Goal: Use online tool/utility: Utilize a website feature to perform a specific function

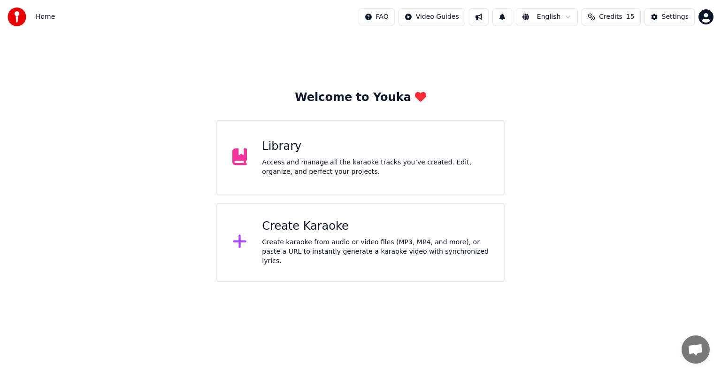
click at [329, 231] on div "Create Karaoke" at bounding box center [375, 226] width 227 height 15
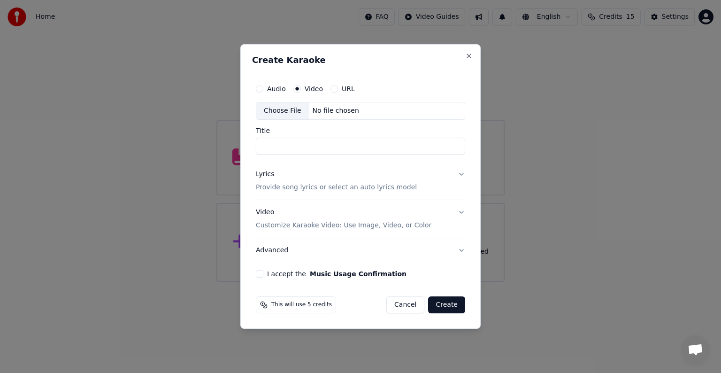
click at [340, 106] on div "No file chosen" at bounding box center [336, 110] width 54 height 9
type input "**********"
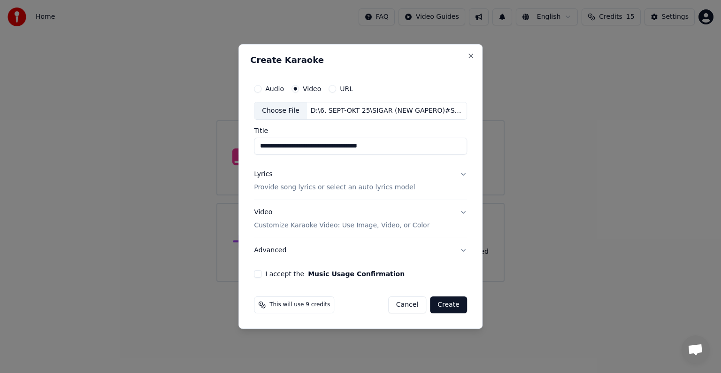
click at [364, 188] on p "Provide song lyrics or select an auto lyrics model" at bounding box center [334, 187] width 161 height 9
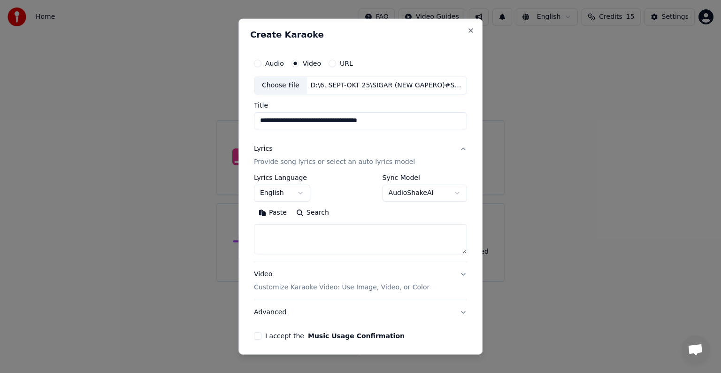
click at [292, 191] on body "**********" at bounding box center [360, 141] width 721 height 282
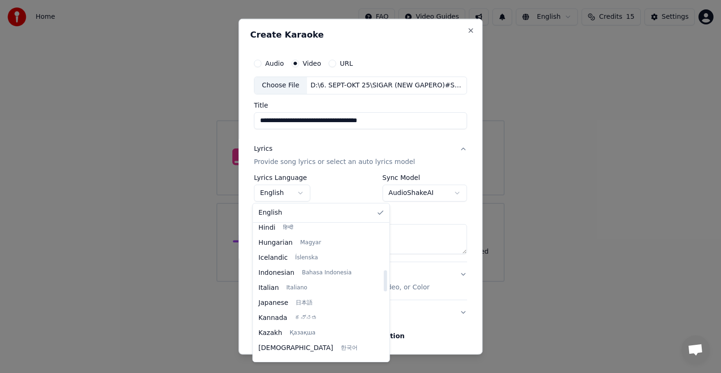
scroll to position [329, 0]
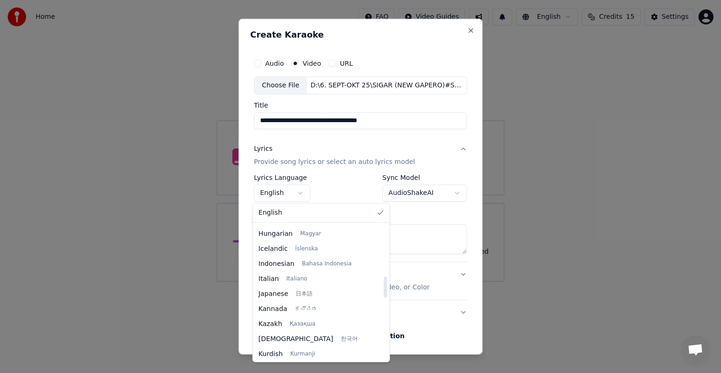
select select "**"
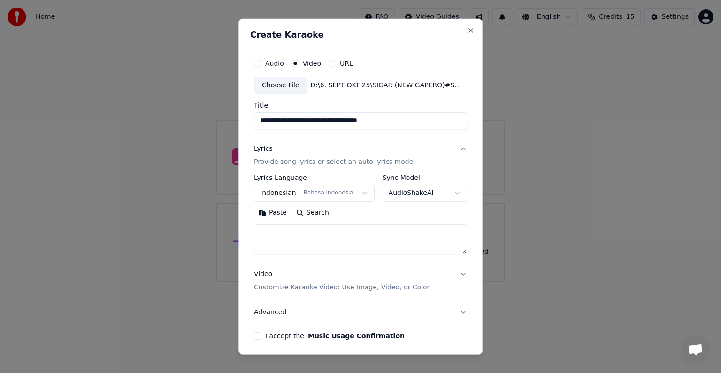
click at [321, 227] on textarea at bounding box center [360, 239] width 213 height 30
paste textarea "**********"
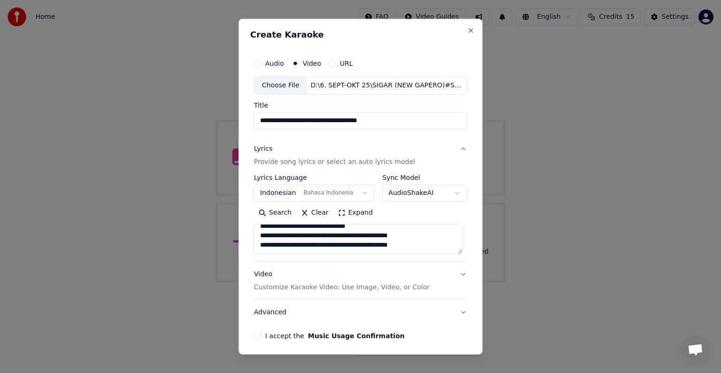
scroll to position [625, 0]
type textarea "**********"
click at [296, 286] on p "Customize Karaoke Video: Use Image, Video, or Color" at bounding box center [342, 287] width 176 height 9
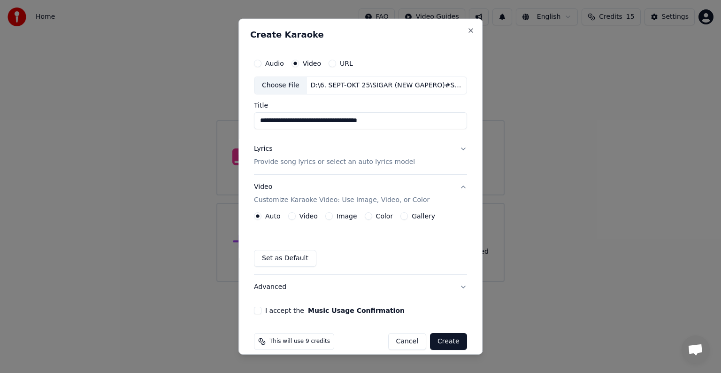
click at [292, 218] on div "Video" at bounding box center [303, 216] width 30 height 8
click at [291, 215] on button "Video" at bounding box center [292, 216] width 8 height 8
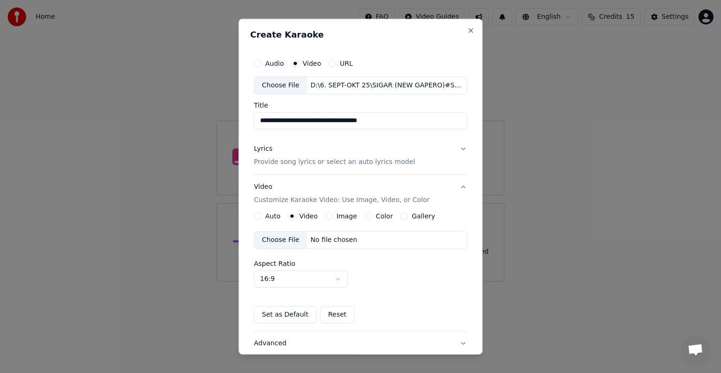
click at [319, 242] on div "No file chosen" at bounding box center [334, 239] width 54 height 9
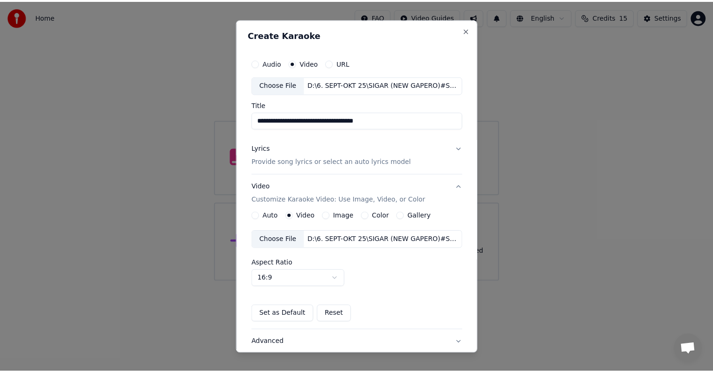
scroll to position [66, 0]
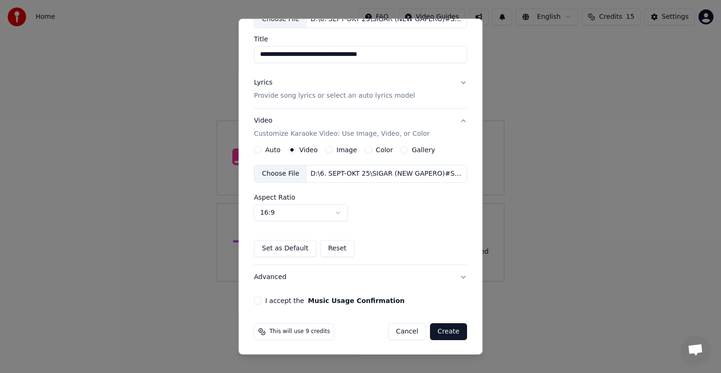
click at [254, 298] on button "I accept the Music Usage Confirmation" at bounding box center [258, 301] width 8 height 8
click at [437, 333] on button "Create" at bounding box center [448, 331] width 37 height 17
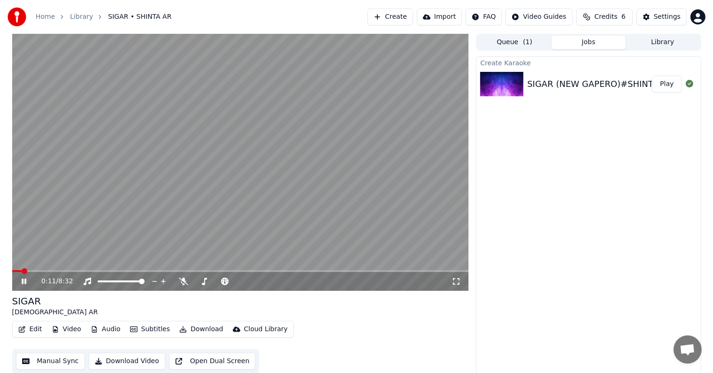
click at [62, 361] on button "Manual Sync" at bounding box center [50, 360] width 69 height 17
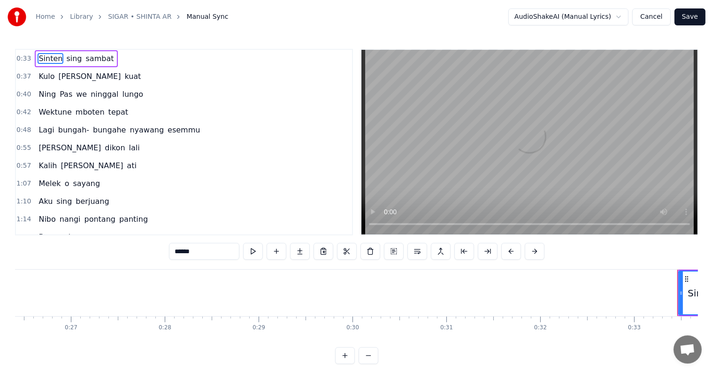
scroll to position [0, 3094]
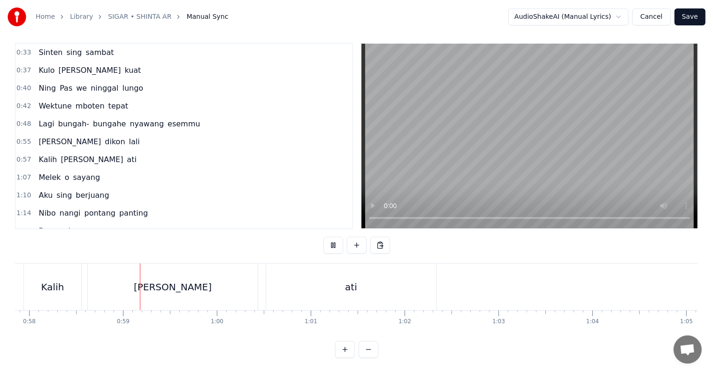
scroll to position [0, 5448]
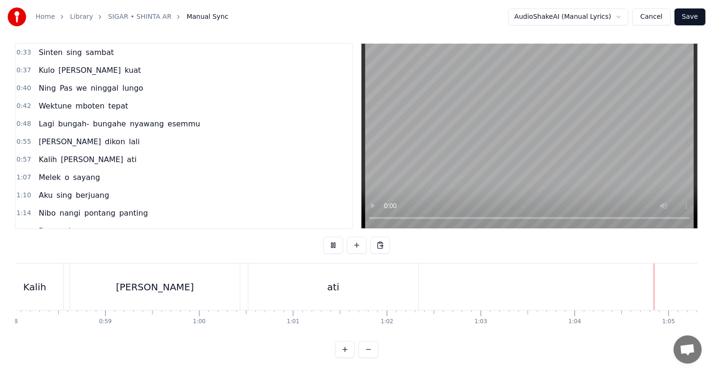
click at [41, 172] on span "Melek" at bounding box center [50, 177] width 24 height 11
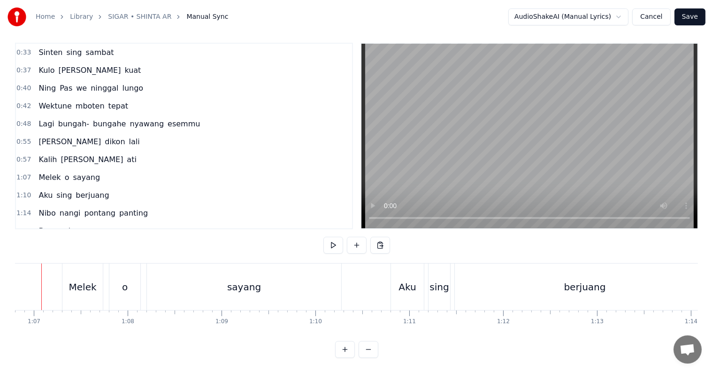
scroll to position [0, 6250]
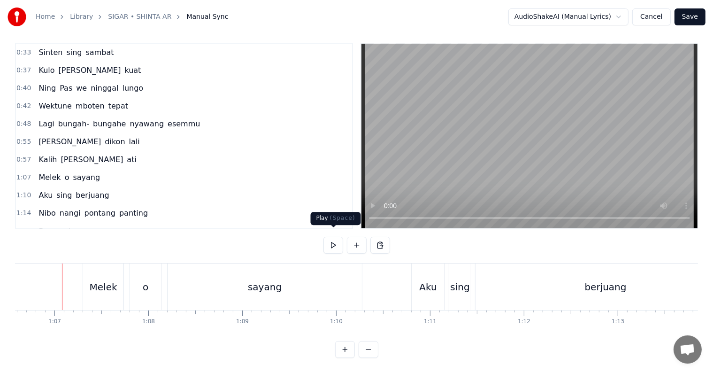
click at [338, 238] on button at bounding box center [333, 245] width 20 height 17
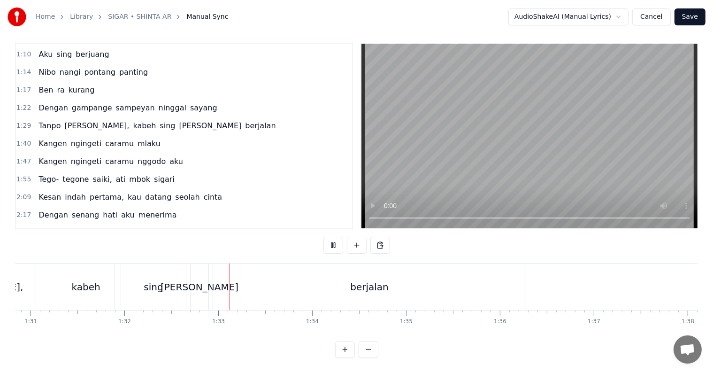
scroll to position [0, 8637]
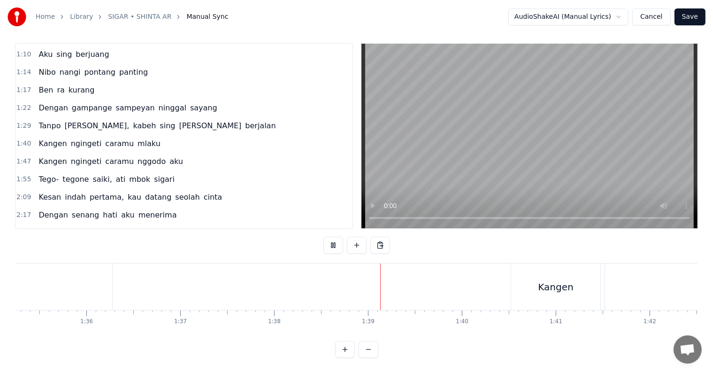
drag, startPoint x: 51, startPoint y: 122, endPoint x: 51, endPoint y: 129, distance: 7.0
click at [51, 135] on div "Kangen ngingeti caramu mlaku" at bounding box center [99, 143] width 129 height 17
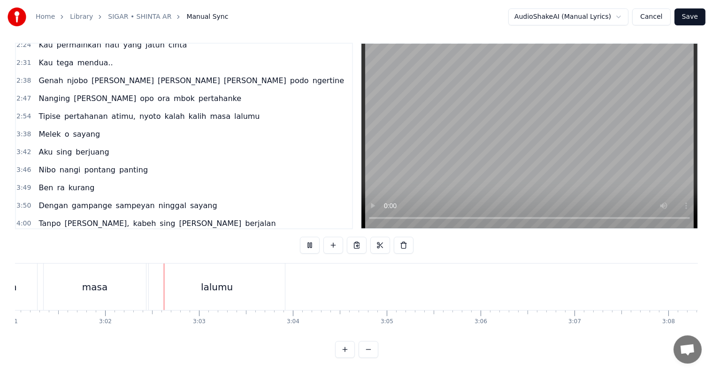
scroll to position [0, 17029]
click at [47, 129] on span "Melek" at bounding box center [50, 134] width 24 height 11
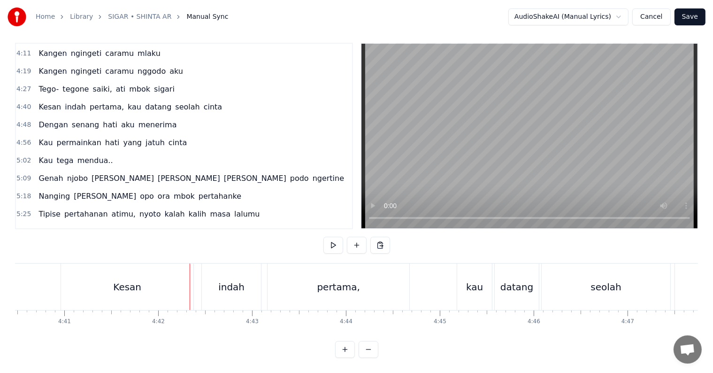
scroll to position [0, 26438]
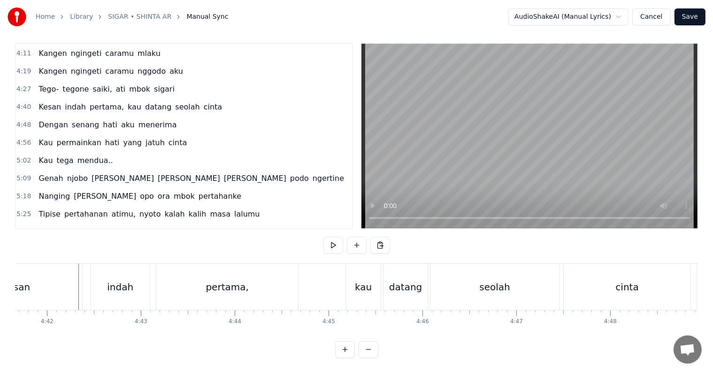
click at [34, 282] on div "Kesan" at bounding box center [16, 286] width 132 height 46
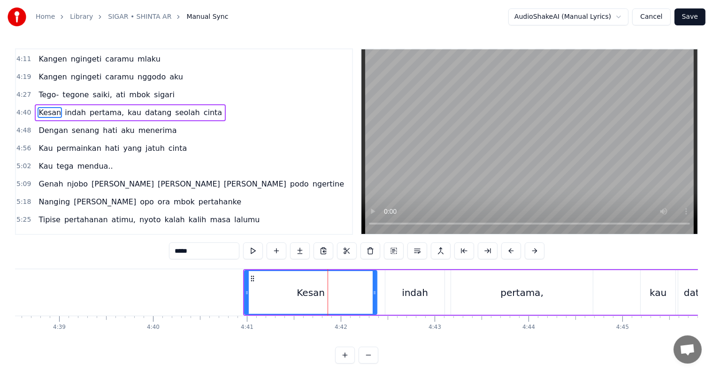
scroll to position [0, 26063]
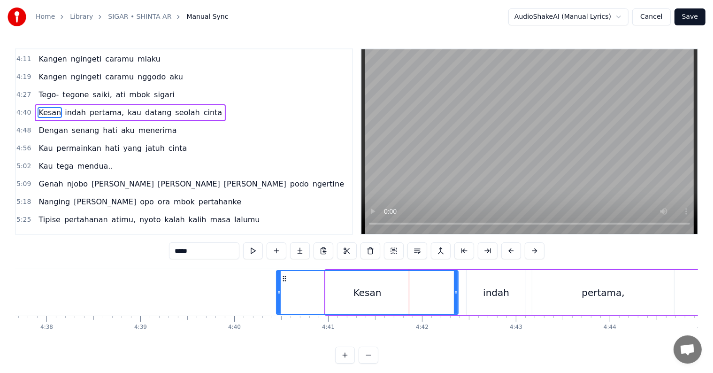
drag, startPoint x: 326, startPoint y: 305, endPoint x: 276, endPoint y: 302, distance: 49.4
click at [277, 302] on div at bounding box center [279, 292] width 4 height 43
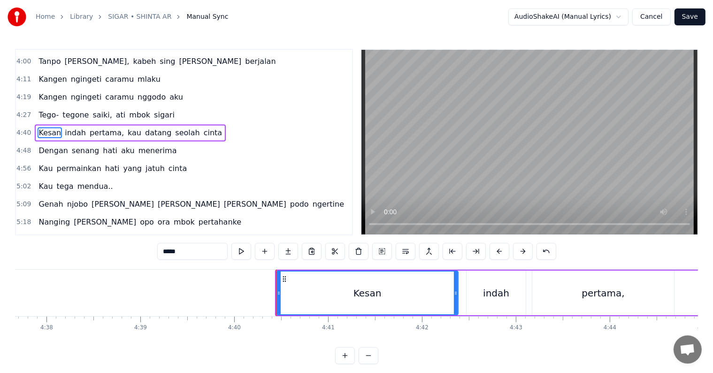
scroll to position [469, 0]
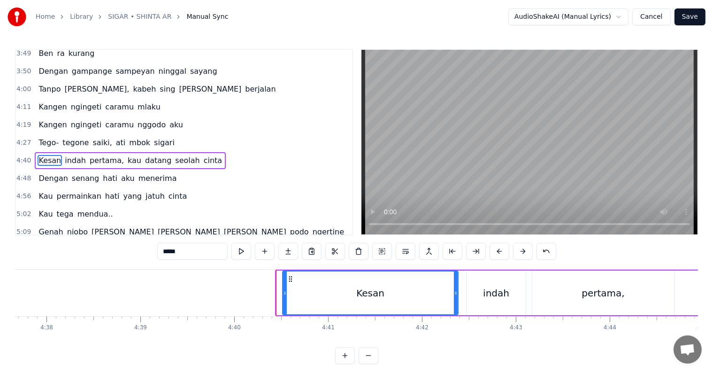
drag, startPoint x: 277, startPoint y: 300, endPoint x: 283, endPoint y: 301, distance: 6.2
click at [283, 301] on div at bounding box center [285, 292] width 4 height 43
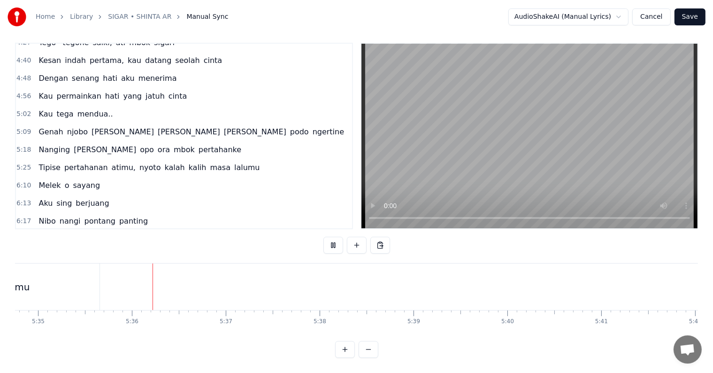
scroll to position [0, 31458]
click at [54, 180] on span "Melek" at bounding box center [50, 185] width 24 height 11
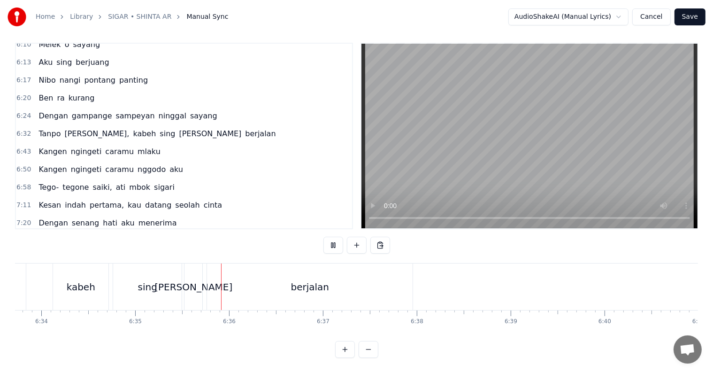
scroll to position [0, 37070]
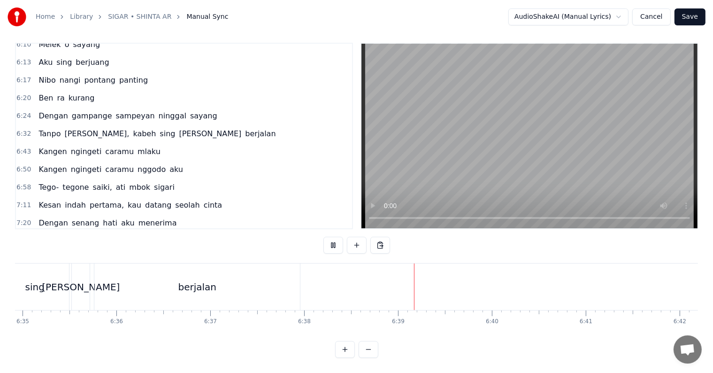
click at [46, 146] on span "Kangen" at bounding box center [53, 151] width 30 height 11
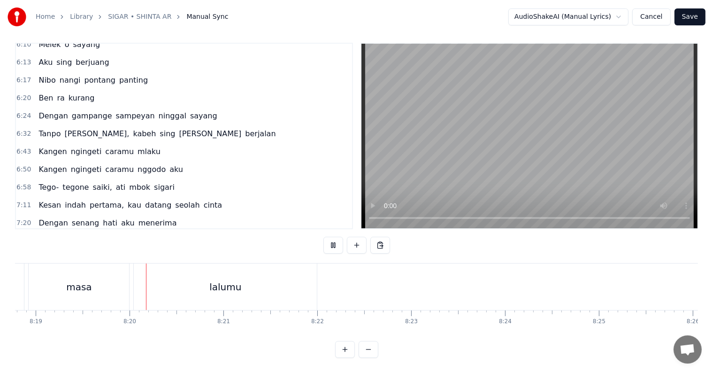
scroll to position [0, 46840]
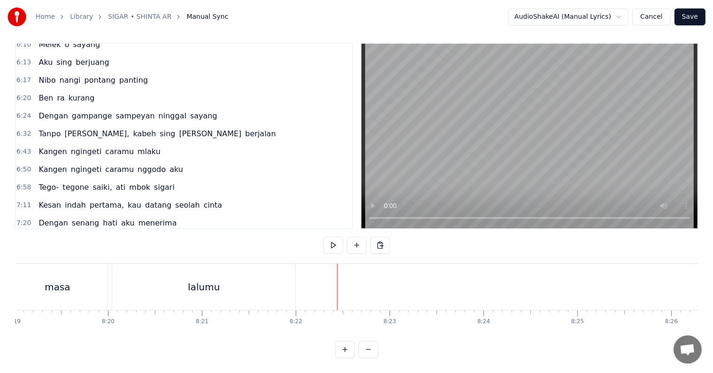
click at [687, 20] on button "Save" at bounding box center [689, 16] width 31 height 17
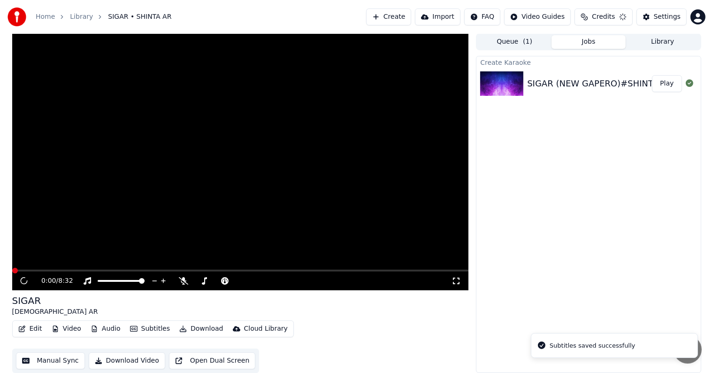
scroll to position [0, 0]
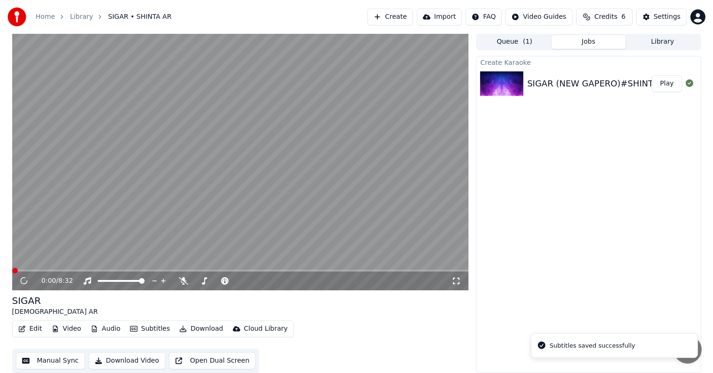
click at [136, 362] on button "Download Video" at bounding box center [127, 360] width 77 height 17
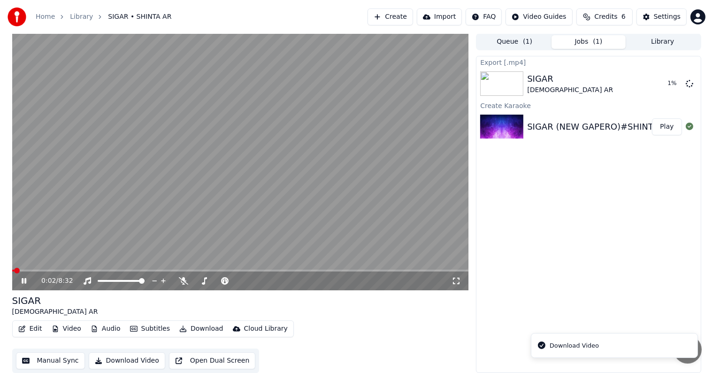
click at [25, 278] on icon at bounding box center [24, 281] width 5 height 6
